Goal: Task Accomplishment & Management: Complete application form

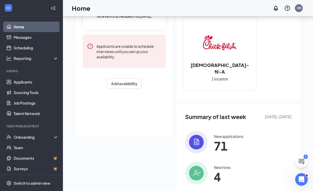
scroll to position [85, 0]
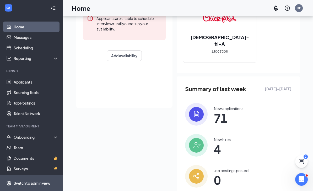
click at [35, 186] on div "Switch to admin view" at bounding box center [32, 182] width 37 height 5
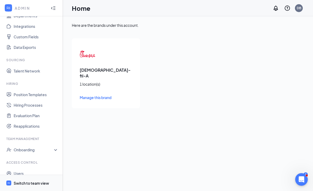
scroll to position [55, 0]
click at [35, 184] on link "Roles and Permissions" at bounding box center [36, 184] width 45 height 11
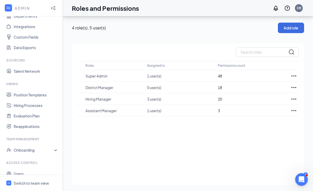
scroll to position [17, 0]
click at [28, 184] on div "Switch to team view" at bounding box center [31, 182] width 35 height 5
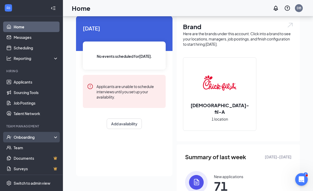
click at [42, 138] on div "Onboarding" at bounding box center [34, 136] width 40 height 5
click at [35, 178] on link "Activity log" at bounding box center [36, 179] width 45 height 11
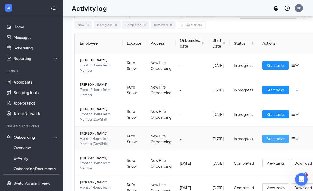
click at [278, 139] on span "Start tasks" at bounding box center [276, 139] width 18 height 6
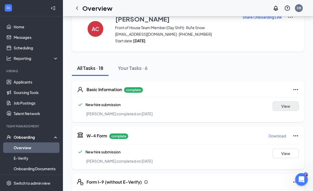
click at [290, 107] on button "View" at bounding box center [286, 105] width 26 height 9
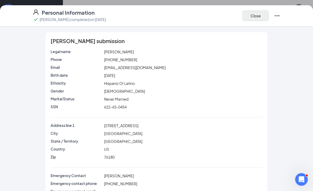
click at [260, 18] on button "Close" at bounding box center [256, 16] width 26 height 11
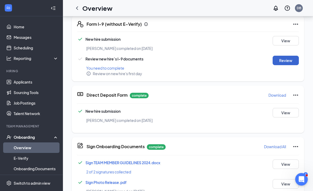
click at [291, 61] on button "Review" at bounding box center [286, 60] width 26 height 9
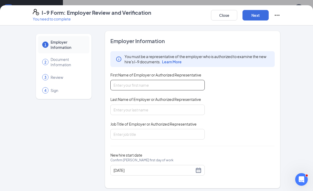
click at [155, 83] on input "First Name of Employer or Authorized Representative" at bounding box center [158, 85] width 95 height 11
type input "[PERSON_NAME]"
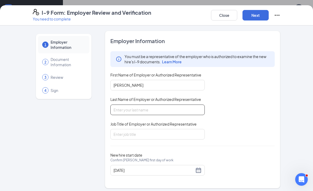
click at [157, 109] on input "Last Name of Employer or Authorized Representative" at bounding box center [158, 109] width 95 height 11
type input "[PERSON_NAME]"
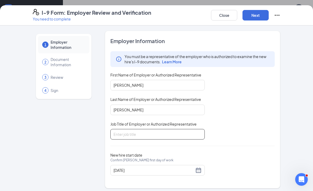
click at [140, 132] on input "Job Title of Employer or Authorized Representative" at bounding box center [158, 134] width 95 height 11
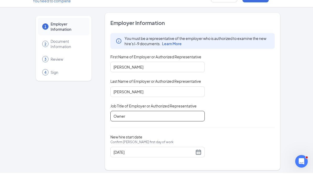
scroll to position [187, 0]
type input "Owner"
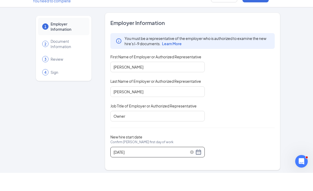
click at [199, 167] on div "[DATE]" at bounding box center [158, 170] width 88 height 6
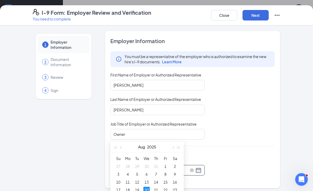
scroll to position [237, 0]
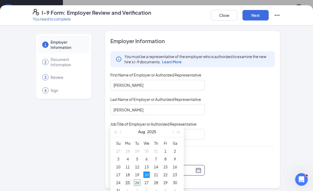
type input "[DATE]"
click at [128, 182] on div "25" at bounding box center [128, 182] width 6 height 6
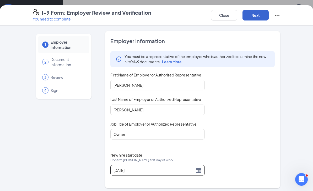
click at [261, 17] on button "Next" at bounding box center [256, 15] width 26 height 11
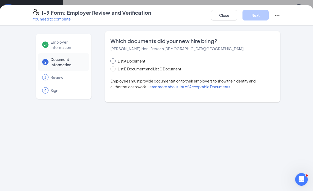
click at [117, 61] on span "List A Document" at bounding box center [132, 61] width 32 height 6
click at [114, 61] on input "List A Document" at bounding box center [113, 60] width 4 height 4
radio input "true"
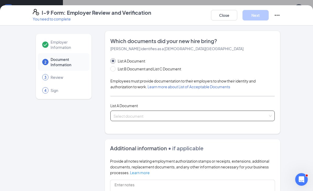
click at [197, 115] on input "search" at bounding box center [191, 115] width 155 height 8
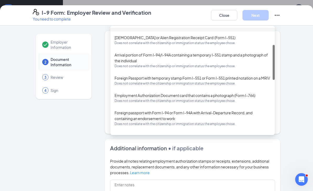
scroll to position [54, 0]
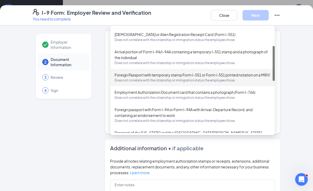
click at [44, 165] on div "Employer Information 2 Document Information 3 Review 4 Sign" at bounding box center [64, 158] width 62 height 254
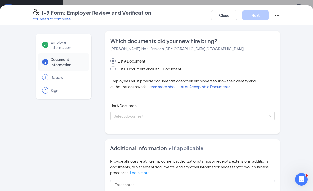
click at [129, 71] on span "List B Document and List C Document" at bounding box center [150, 69] width 68 height 6
click at [114, 70] on input "List B Document and List C Document" at bounding box center [113, 68] width 4 height 4
radio input "true"
radio input "false"
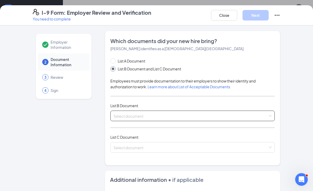
click at [124, 117] on input "search" at bounding box center [191, 115] width 155 height 8
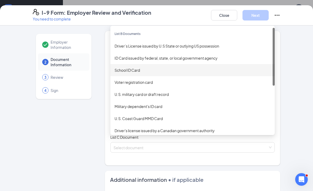
click at [135, 71] on div "School ID Card" at bounding box center [193, 70] width 156 height 6
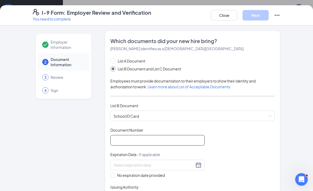
click at [131, 139] on input "Document Number" at bounding box center [158, 140] width 95 height 11
type input "2023231"
click at [112, 175] on input "No expiration date provided" at bounding box center [113, 175] width 4 height 4
checkbox input "true"
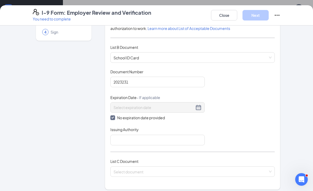
scroll to position [64, 0]
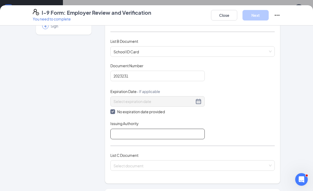
click at [167, 132] on input "Issuing Authority" at bounding box center [158, 134] width 95 height 11
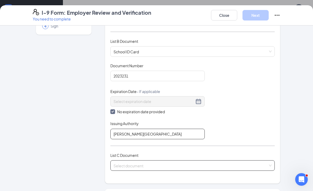
type input "[PERSON_NAME][GEOGRAPHIC_DATA]"
click at [178, 163] on input "search" at bounding box center [191, 164] width 155 height 8
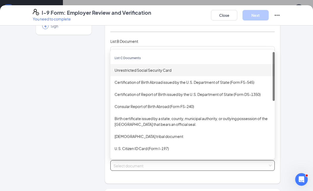
click at [166, 69] on div "Unrestricted Social Security Card" at bounding box center [193, 70] width 156 height 6
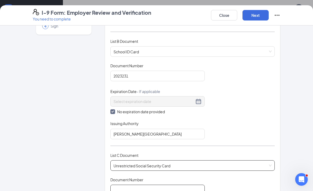
click at [142, 188] on input "Document Number" at bounding box center [158, 190] width 95 height 11
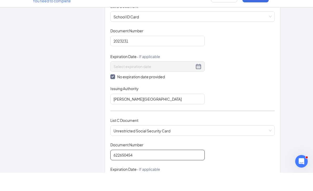
scroll to position [117, 0]
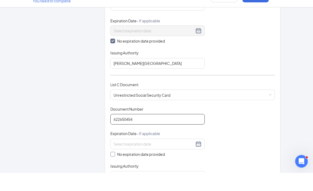
type input "622650454"
click at [113, 170] on input "No expiration date provided" at bounding box center [113, 172] width 4 height 4
checkbox input "true"
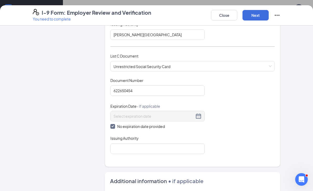
scroll to position [167, 0]
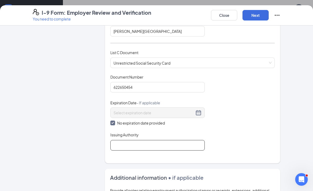
click at [160, 144] on input "Issuing Authority" at bounding box center [158, 145] width 95 height 11
type input "Social Security Admnistration"
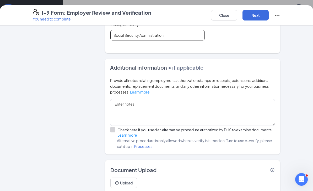
scroll to position [277, 0]
click at [260, 15] on button "Next" at bounding box center [256, 15] width 26 height 11
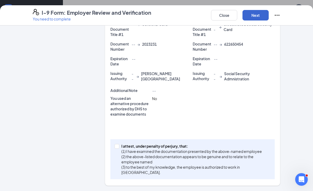
scroll to position [105, 0]
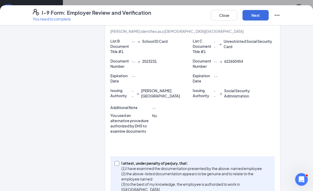
click at [116, 164] on input "I attest, under penalty of [PERSON_NAME], that: (1) I have examined the documen…" at bounding box center [117, 163] width 4 height 4
checkbox input "true"
click at [255, 17] on button "Next" at bounding box center [256, 15] width 26 height 11
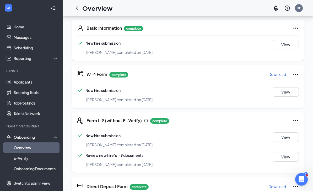
scroll to position [71, 0]
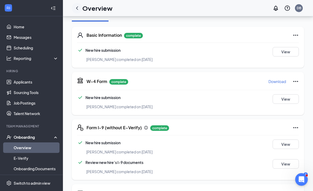
click at [77, 7] on icon "ChevronLeft" at bounding box center [77, 7] width 2 height 3
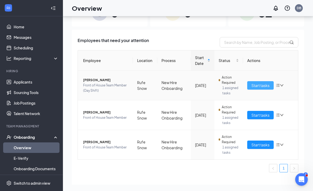
click at [264, 82] on span "Start tasks" at bounding box center [261, 85] width 18 height 6
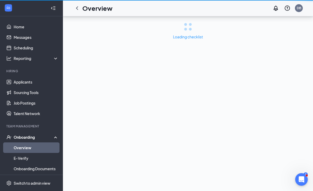
scroll to position [17, 0]
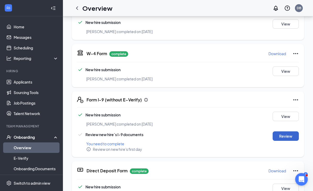
click at [288, 137] on button "Review" at bounding box center [286, 136] width 26 height 9
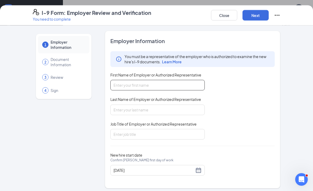
click at [172, 84] on input "First Name of Employer or Authorized Representative" at bounding box center [158, 85] width 95 height 11
type input "[PERSON_NAME]"
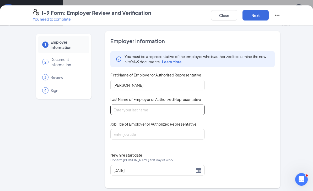
click at [140, 107] on input "Last Name of Employer or Authorized Representative" at bounding box center [158, 109] width 95 height 11
type input "[PERSON_NAME]"
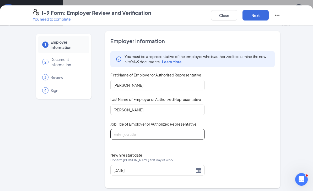
click at [141, 132] on input "Job Title of Employer or Authorized Representative" at bounding box center [158, 134] width 95 height 11
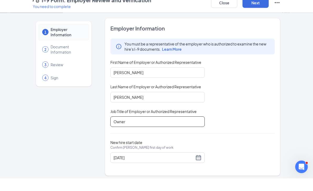
scroll to position [116, 0]
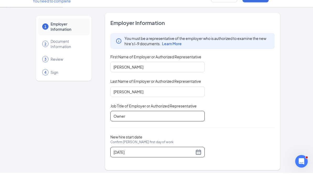
type input "Owner"
click at [199, 165] on div "[DATE]" at bounding box center [158, 170] width 95 height 11
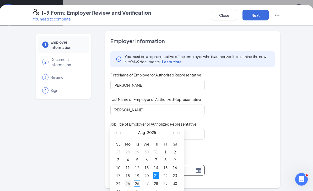
type input "[DATE]"
click at [128, 184] on div "25" at bounding box center [128, 183] width 6 height 6
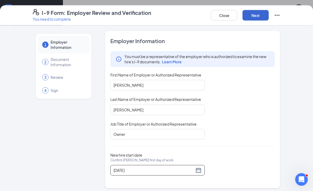
click at [262, 15] on button "Next" at bounding box center [256, 15] width 26 height 11
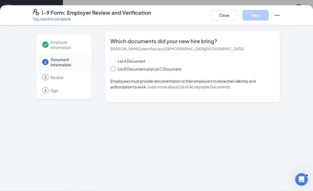
click at [114, 68] on input "List B Document and List C Document" at bounding box center [113, 68] width 4 height 4
radio input "true"
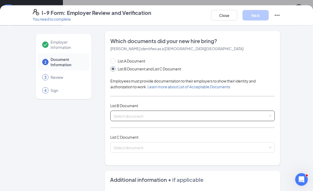
click at [145, 114] on input "search" at bounding box center [191, 115] width 155 height 8
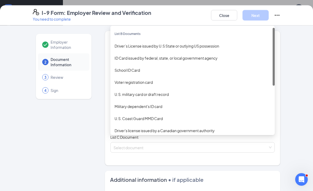
click at [158, 46] on div "Driver’s License issued by U.S State or outlying US possession" at bounding box center [193, 46] width 156 height 6
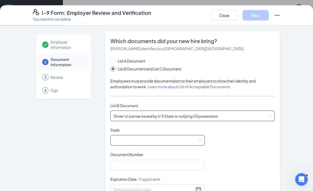
click at [155, 139] on span at bounding box center [158, 140] width 88 height 10
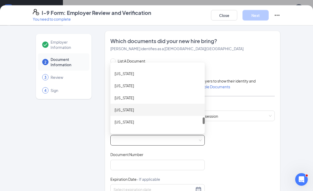
scroll to position [0, 0]
click at [123, 111] on div "[US_STATE]" at bounding box center [158, 110] width 86 height 6
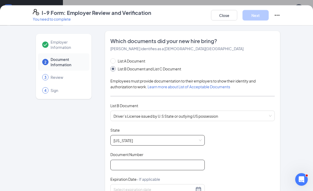
click at [121, 165] on input "Document Number" at bounding box center [158, 165] width 95 height 11
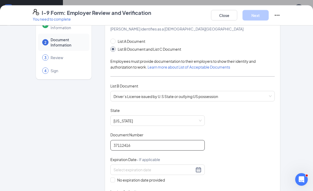
scroll to position [44, 0]
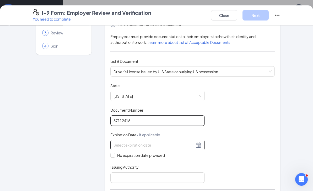
type input "37112416"
click at [200, 145] on div at bounding box center [158, 145] width 88 height 6
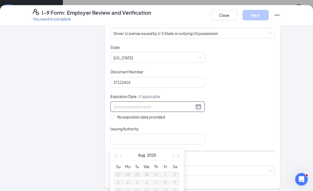
scroll to position [83, 0]
click at [181, 157] on button "button" at bounding box center [179, 155] width 6 height 11
click at [123, 156] on button "button" at bounding box center [121, 155] width 6 height 11
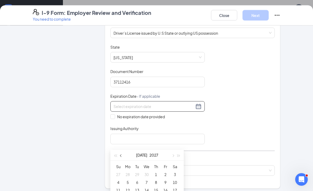
click at [123, 156] on button "button" at bounding box center [121, 155] width 6 height 11
click at [125, 158] on div "[DATE]" at bounding box center [147, 155] width 46 height 11
click at [124, 155] on button "button" at bounding box center [121, 155] width 6 height 11
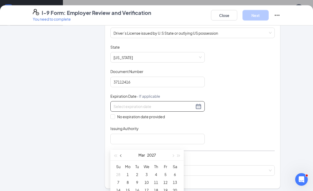
click at [125, 156] on div "[DATE]" at bounding box center [147, 155] width 46 height 11
click at [124, 154] on button "button" at bounding box center [121, 155] width 6 height 11
click at [123, 153] on button "button" at bounding box center [121, 155] width 6 height 11
type input "[DATE]"
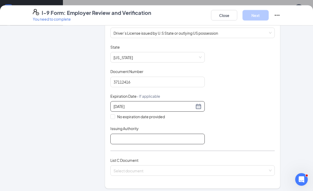
click at [157, 136] on input "Issuing Authority" at bounding box center [158, 139] width 95 height 11
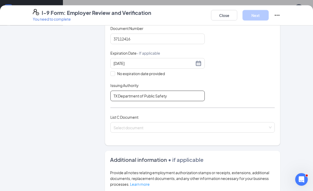
scroll to position [126, 0]
type input "TX Department of Public Safety"
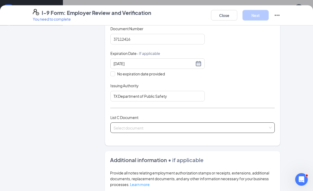
click at [174, 126] on input "search" at bounding box center [191, 127] width 155 height 8
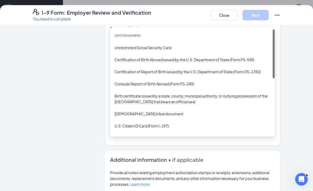
scroll to position [165, 0]
click at [154, 45] on div "Unrestricted Social Security Card" at bounding box center [193, 48] width 156 height 6
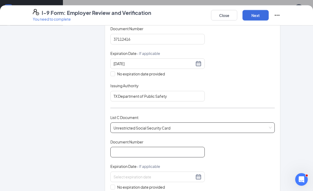
click at [150, 148] on input "Document Number" at bounding box center [158, 152] width 95 height 11
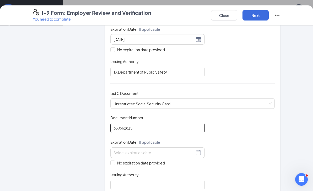
scroll to position [158, 0]
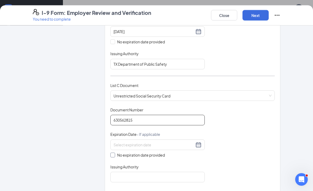
type input "630562815"
click at [113, 153] on input "No expiration date provided" at bounding box center [113, 155] width 4 height 4
checkbox input "true"
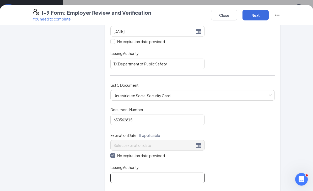
click at [144, 175] on input "Issuing Authority" at bounding box center [158, 178] width 95 height 11
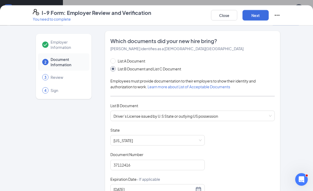
scroll to position [198, 0]
type input "Social Security Administration"
click at [254, 16] on button "Next" at bounding box center [256, 15] width 26 height 11
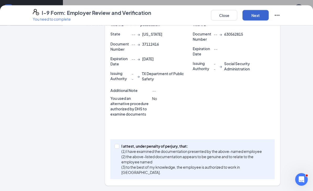
scroll to position [132, 0]
click at [115, 147] on input "I attest, under penalty of [PERSON_NAME], that: (1) I have examined the documen…" at bounding box center [117, 146] width 4 height 4
checkbox input "true"
click at [259, 15] on button "Next" at bounding box center [256, 15] width 26 height 11
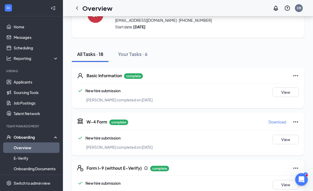
scroll to position [0, 0]
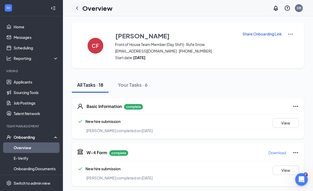
click at [79, 9] on icon "ChevronLeft" at bounding box center [77, 8] width 6 height 6
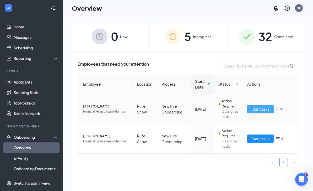
click at [264, 110] on span "Start tasks" at bounding box center [261, 109] width 18 height 6
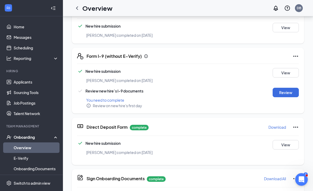
scroll to position [143, 0]
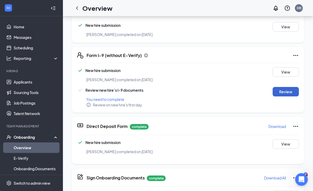
click at [289, 91] on button "Review" at bounding box center [286, 91] width 26 height 9
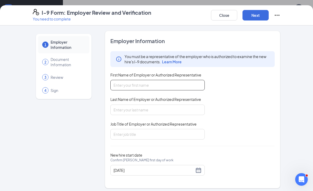
click at [146, 84] on input "First Name of Employer or Authorized Representative" at bounding box center [158, 85] width 95 height 11
type input "[PERSON_NAME]"
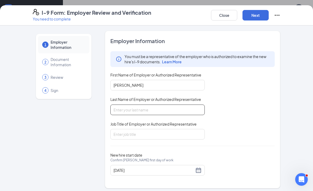
click at [142, 111] on input "Last Name of Employer or Authorized Representative" at bounding box center [158, 109] width 95 height 11
type input "[PERSON_NAME]"
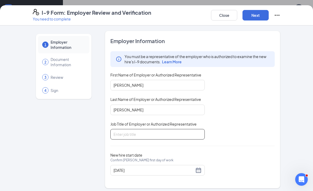
click at [132, 132] on input "Job Title of Employer or Authorized Representative" at bounding box center [158, 134] width 95 height 11
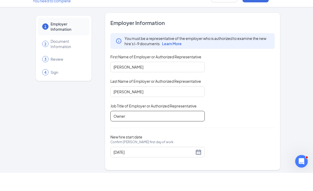
scroll to position [151, 0]
type input "Owner"
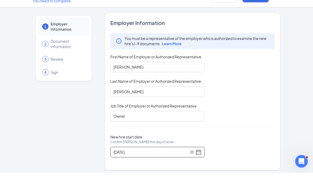
click at [199, 167] on div "[DATE]" at bounding box center [158, 170] width 88 height 6
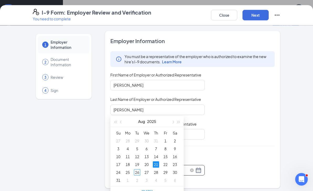
scroll to position [220, 0]
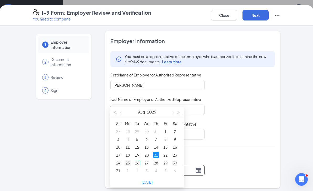
type input "[DATE]"
click at [128, 163] on div "25" at bounding box center [128, 163] width 6 height 6
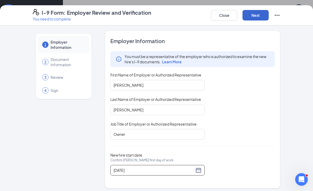
click at [261, 16] on button "Next" at bounding box center [256, 15] width 26 height 11
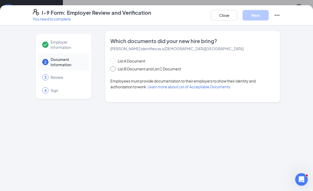
click at [117, 70] on span "List B Document and List C Document" at bounding box center [150, 69] width 68 height 6
click at [114, 70] on input "List B Document and List C Document" at bounding box center [113, 68] width 4 height 4
radio input "true"
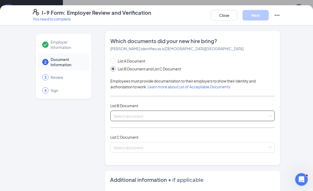
click at [242, 116] on input "search" at bounding box center [191, 115] width 155 height 8
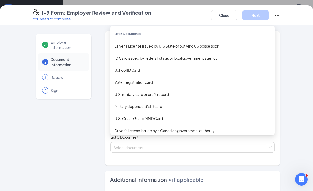
click at [161, 44] on div "Driver’s License issued by U.S State or outlying US possession" at bounding box center [193, 46] width 156 height 6
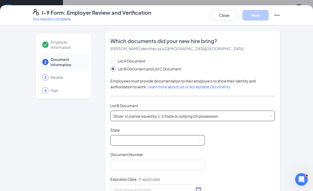
click at [137, 139] on span at bounding box center [158, 140] width 88 height 10
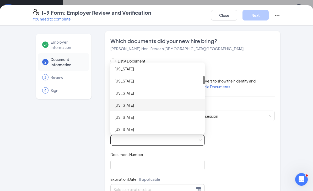
click at [127, 97] on div "[US_STATE]" at bounding box center [158, 93] width 95 height 12
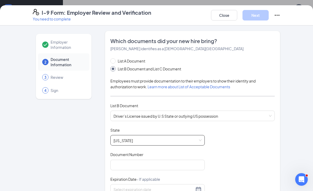
scroll to position [83, 0]
click at [127, 97] on div "List A Document List B Document and List C Document Employees must provide docu…" at bounding box center [193, 161] width 165 height 207
click at [153, 142] on span "[US_STATE]" at bounding box center [158, 140] width 88 height 10
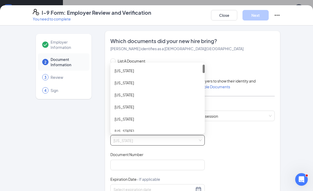
click at [229, 129] on div "Document Title Driver’s License issued by U.S State or outlying US possession S…" at bounding box center [193, 177] width 165 height 100
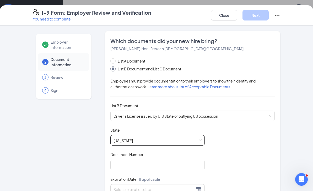
click at [189, 139] on span "[US_STATE]" at bounding box center [158, 140] width 88 height 10
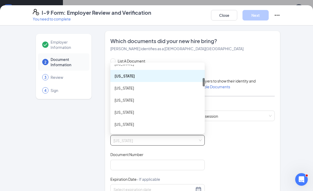
scroll to position [103, 0]
click at [128, 89] on div "[US_STATE]" at bounding box center [158, 88] width 86 height 6
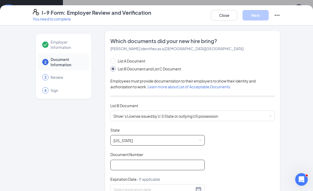
click at [139, 163] on input "Document Number" at bounding box center [158, 165] width 95 height 11
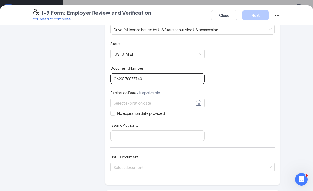
scroll to position [81, 0]
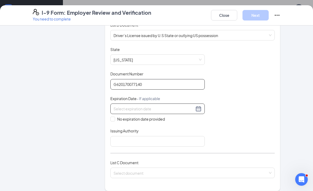
type input "G620170077140"
click at [200, 109] on div at bounding box center [158, 109] width 88 height 6
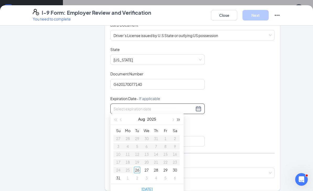
click at [180, 121] on button "button" at bounding box center [179, 119] width 6 height 11
click at [180, 123] on button "button" at bounding box center [179, 119] width 6 height 11
click at [180, 122] on button "button" at bounding box center [179, 119] width 6 height 11
click at [180, 121] on button "button" at bounding box center [179, 119] width 6 height 11
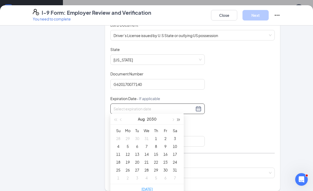
click at [180, 123] on button "button" at bounding box center [179, 119] width 6 height 11
click at [123, 118] on button "button" at bounding box center [121, 119] width 6 height 11
type input "[DATE]"
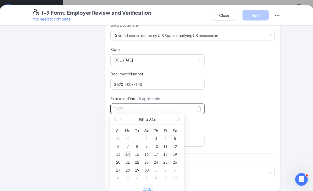
click at [128, 155] on div "14" at bounding box center [128, 154] width 6 height 6
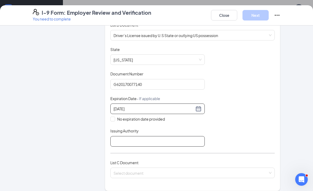
click at [137, 138] on input "Issuing Authority" at bounding box center [158, 141] width 95 height 11
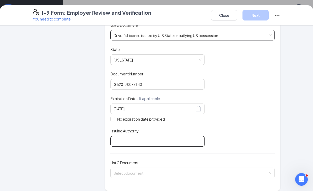
click at [230, 34] on span "Driver’s License issued by U.S State or outlying US possession" at bounding box center [193, 35] width 158 height 10
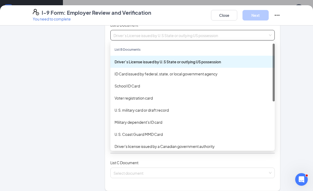
click at [180, 75] on div "ID Card issued by federal, state, or local government agency" at bounding box center [193, 74] width 156 height 6
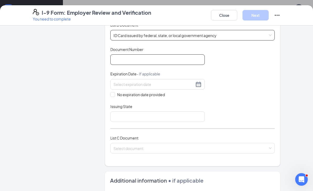
click at [152, 58] on input "Document Number" at bounding box center [158, 59] width 95 height 11
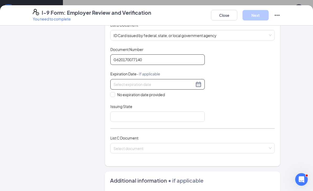
type input "G620170077140"
click at [202, 85] on div at bounding box center [158, 84] width 95 height 11
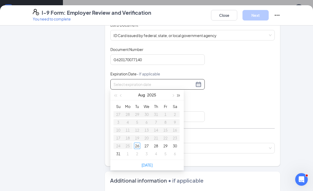
click at [181, 91] on button "button" at bounding box center [179, 95] width 6 height 11
click at [182, 92] on div "[DATE]" at bounding box center [148, 95] width 74 height 11
click at [181, 95] on button "button" at bounding box center [179, 95] width 6 height 11
click at [181, 94] on button "button" at bounding box center [179, 95] width 6 height 11
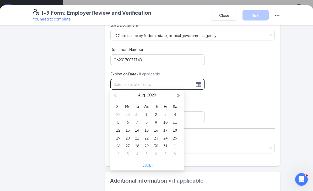
click at [178, 97] on button "button" at bounding box center [179, 95] width 6 height 11
click at [181, 95] on button "button" at bounding box center [179, 95] width 6 height 11
click at [123, 95] on button "button" at bounding box center [121, 95] width 6 height 11
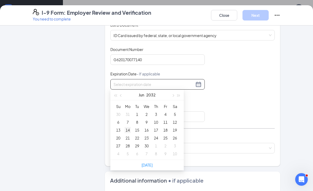
type input "[DATE]"
click at [128, 130] on div "14" at bounding box center [128, 130] width 6 height 6
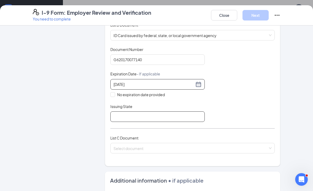
click at [125, 115] on input "Issuing State" at bounding box center [158, 116] width 95 height 11
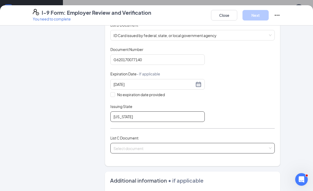
type input "[US_STATE]"
click at [169, 147] on input "search" at bounding box center [191, 147] width 155 height 8
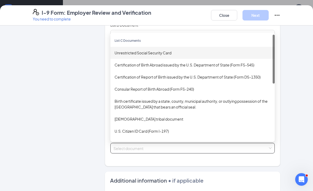
click at [167, 50] on div "Unrestricted Social Security Card" at bounding box center [193, 53] width 156 height 6
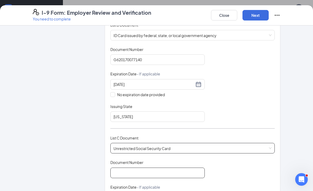
click at [154, 170] on input "Document Number" at bounding box center [158, 172] width 95 height 11
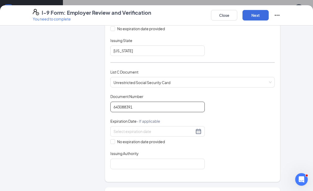
scroll to position [153, 0]
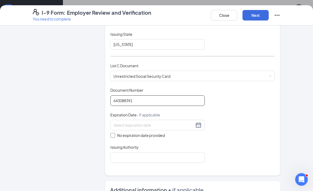
type input "643088391"
click at [112, 134] on input "No expiration date provided" at bounding box center [113, 135] width 4 height 4
checkbox input "true"
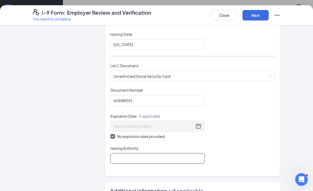
click at [136, 155] on input "Issuing Authority" at bounding box center [158, 158] width 95 height 11
type input "Social Security Administration"
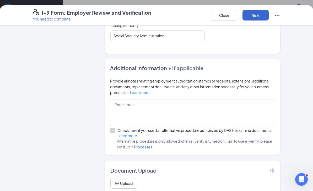
click at [264, 14] on button "Next" at bounding box center [256, 15] width 26 height 11
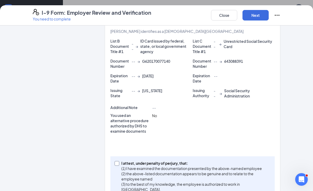
click at [118, 163] on input "I attest, under penalty of [PERSON_NAME], that: (1) I have examined the documen…" at bounding box center [117, 163] width 4 height 4
checkbox input "true"
click at [258, 16] on button "Next" at bounding box center [256, 15] width 26 height 11
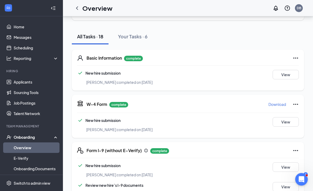
scroll to position [0, 0]
